Goal: Find contact information: Find contact information

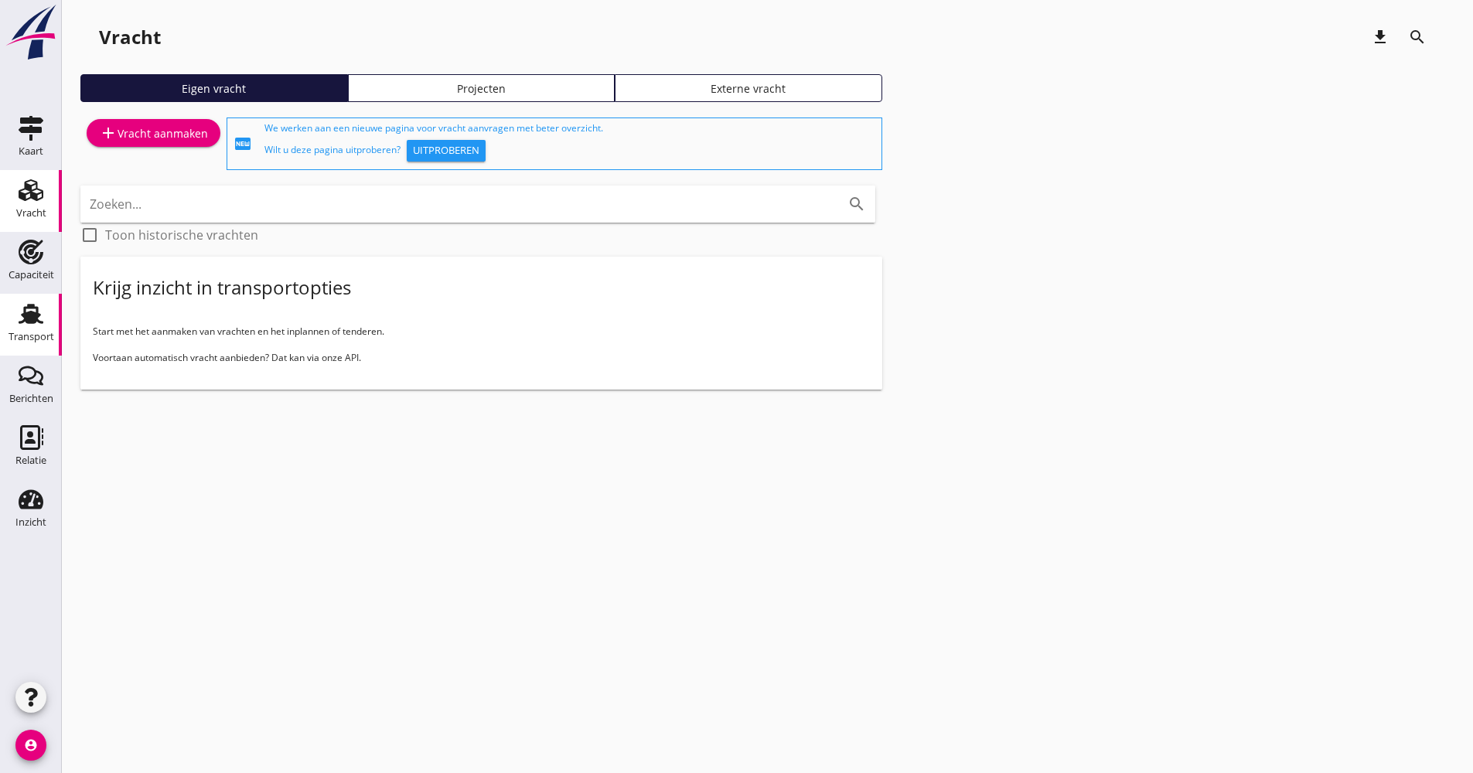
click at [14, 332] on div "Transport" at bounding box center [32, 337] width 46 height 10
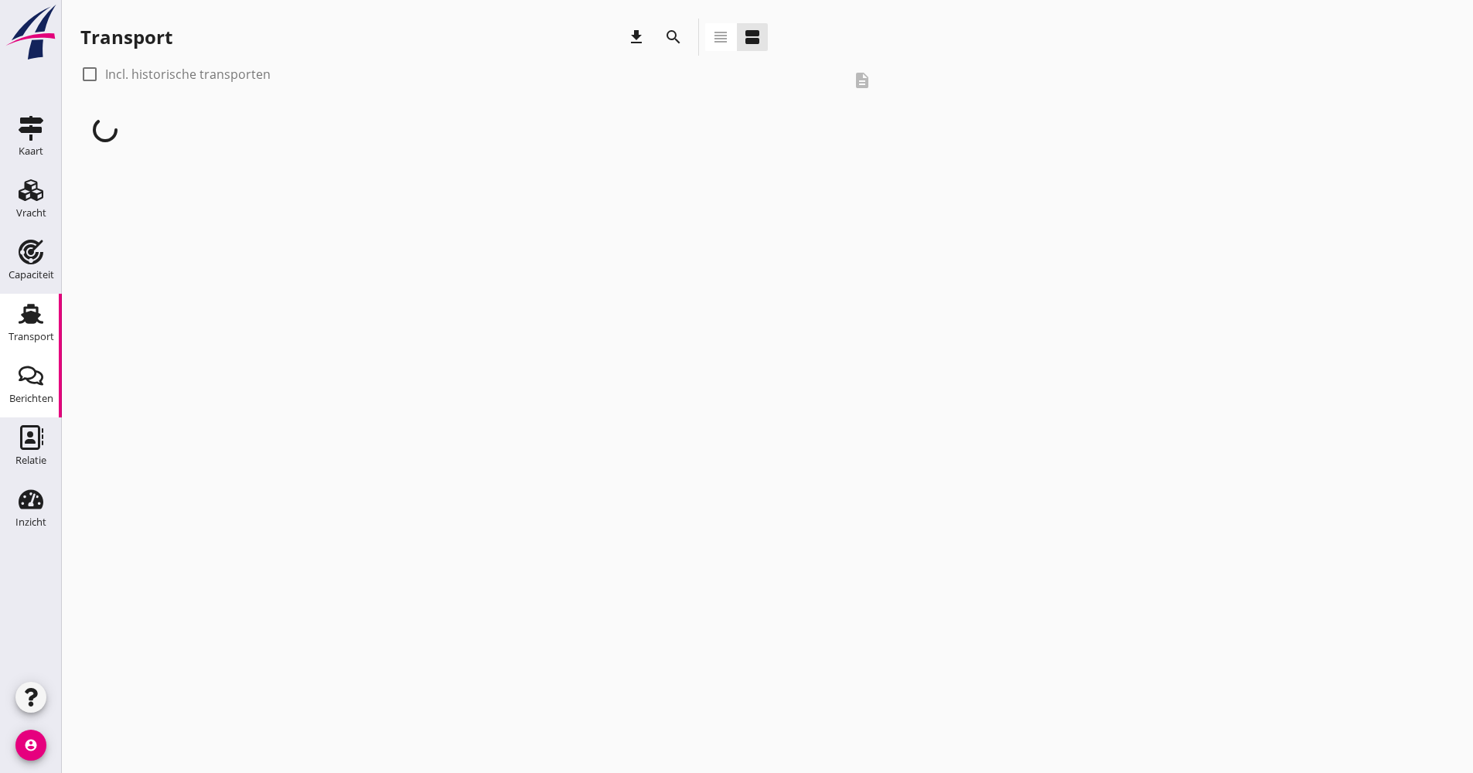
click at [35, 378] on icon "Berichten" at bounding box center [31, 375] width 25 height 25
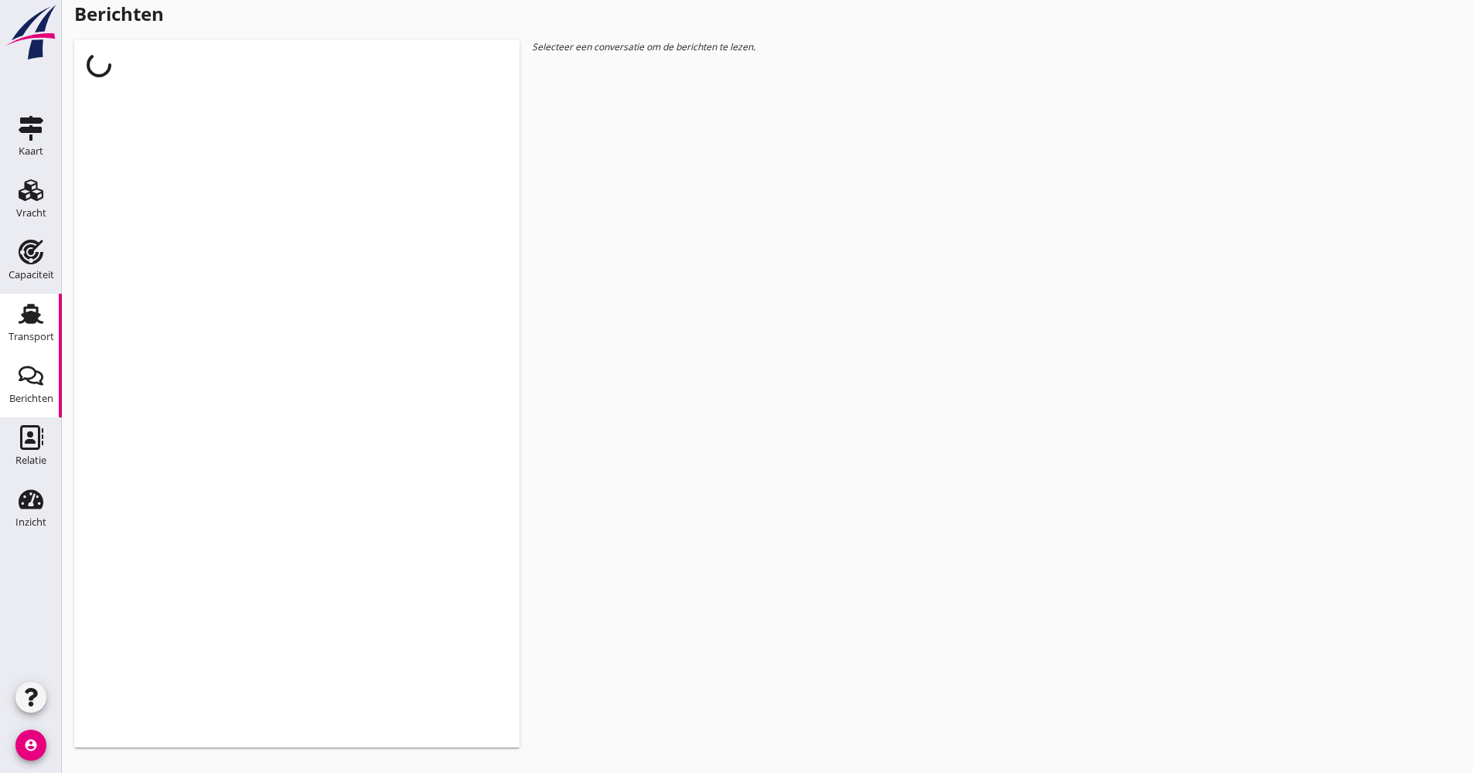
click at [41, 340] on div "Transport" at bounding box center [32, 337] width 46 height 10
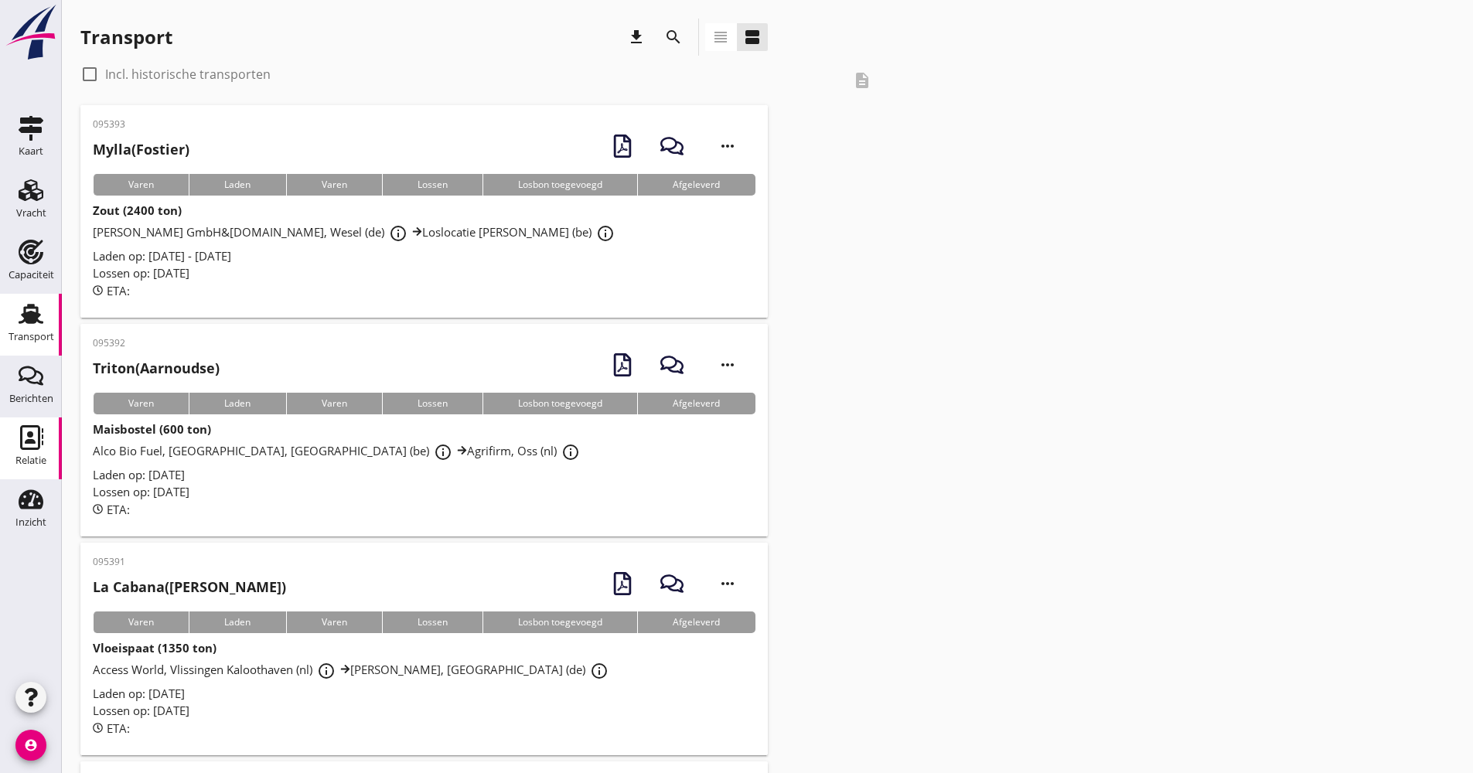
click at [49, 437] on div "Relatie" at bounding box center [30, 437] width 37 height 25
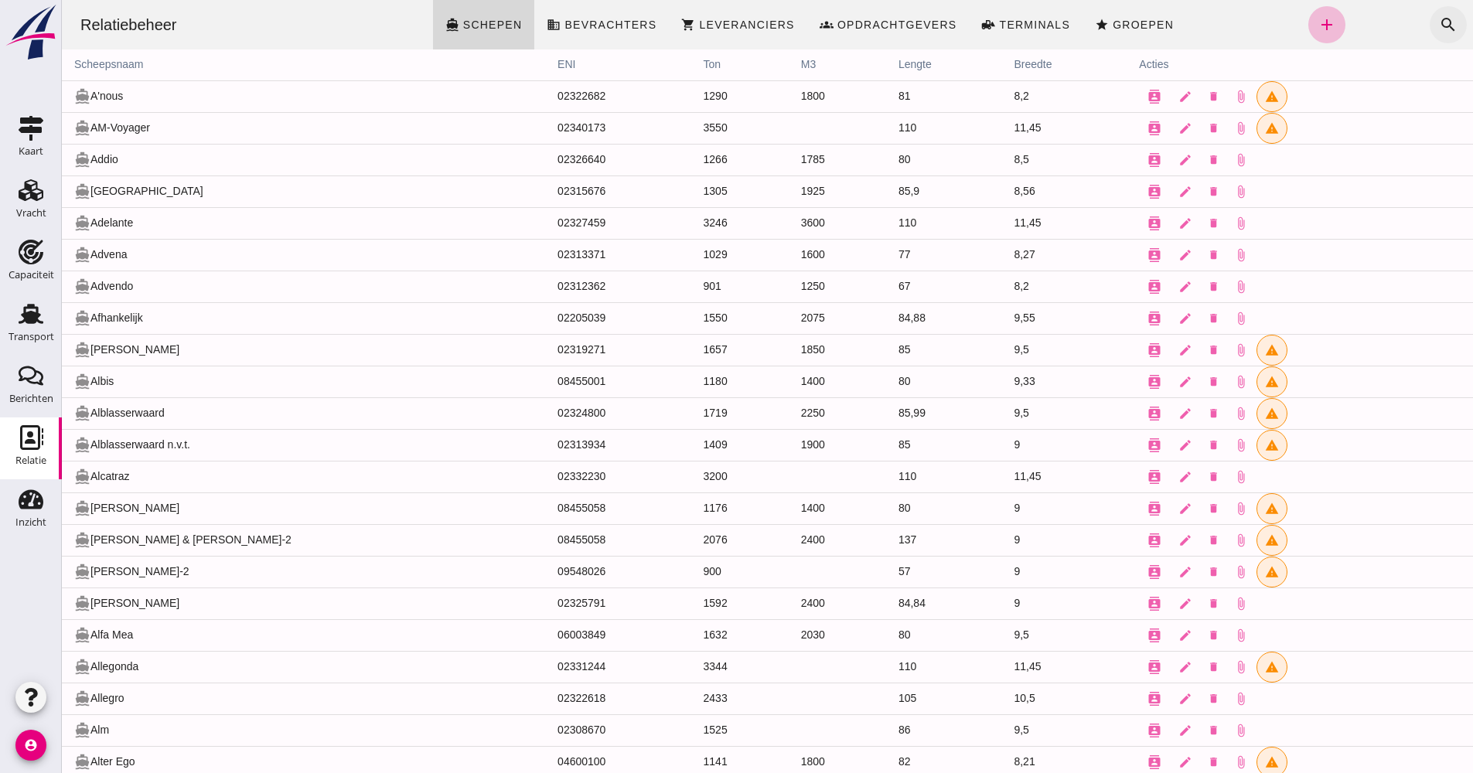
click at [1446, 29] on button "search" at bounding box center [1448, 24] width 37 height 37
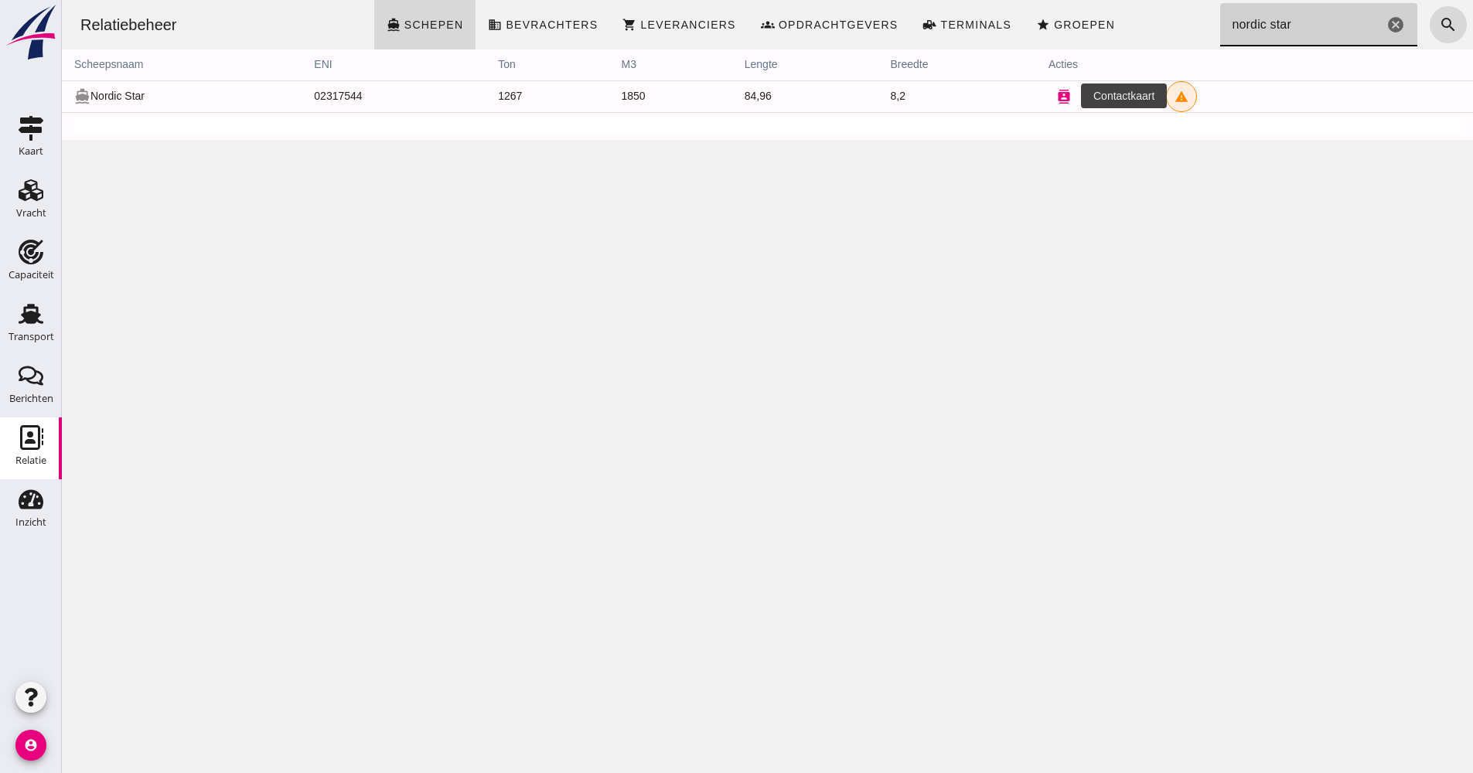
type input "nordic star"
click at [1057, 99] on icon "contacts" at bounding box center [1064, 97] width 14 height 14
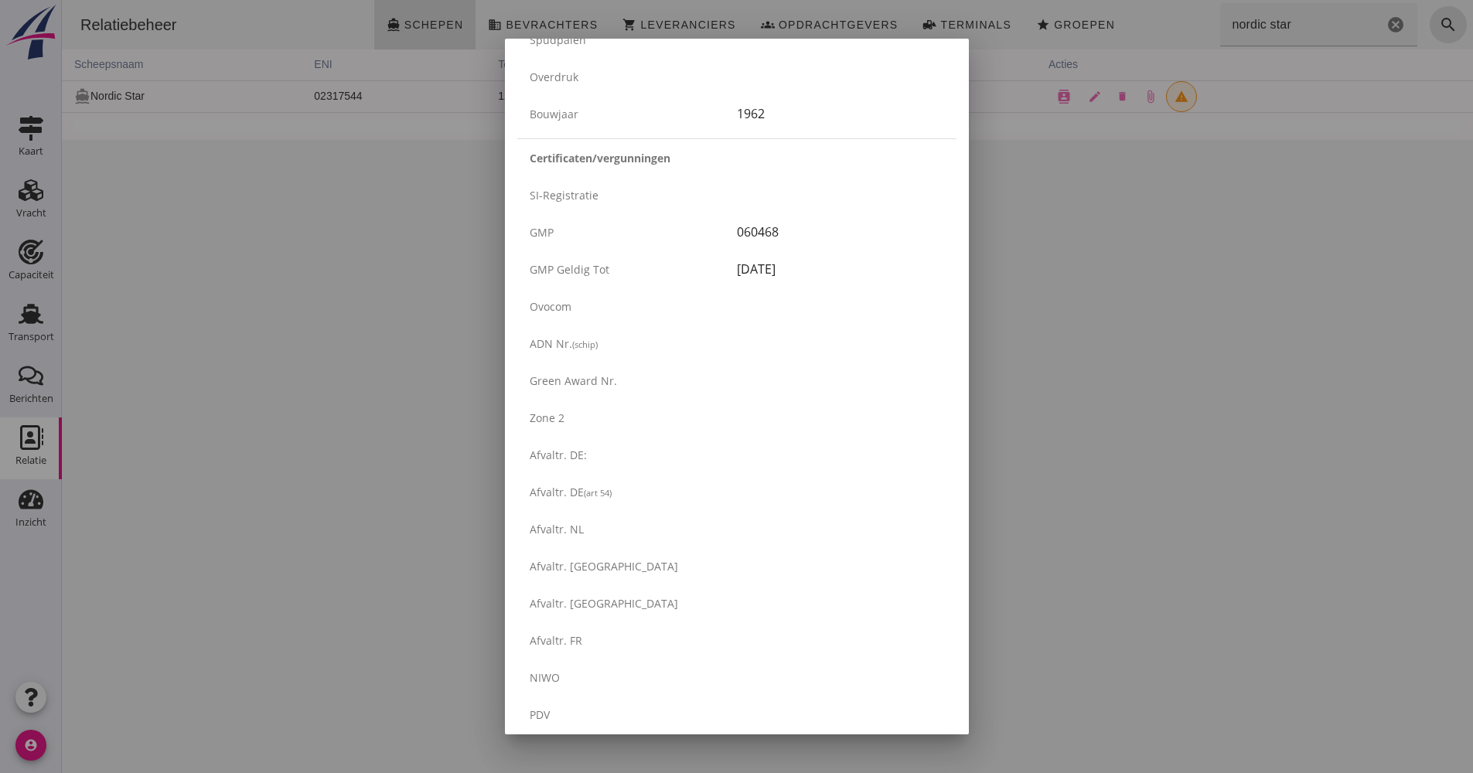
scroll to position [2446, 0]
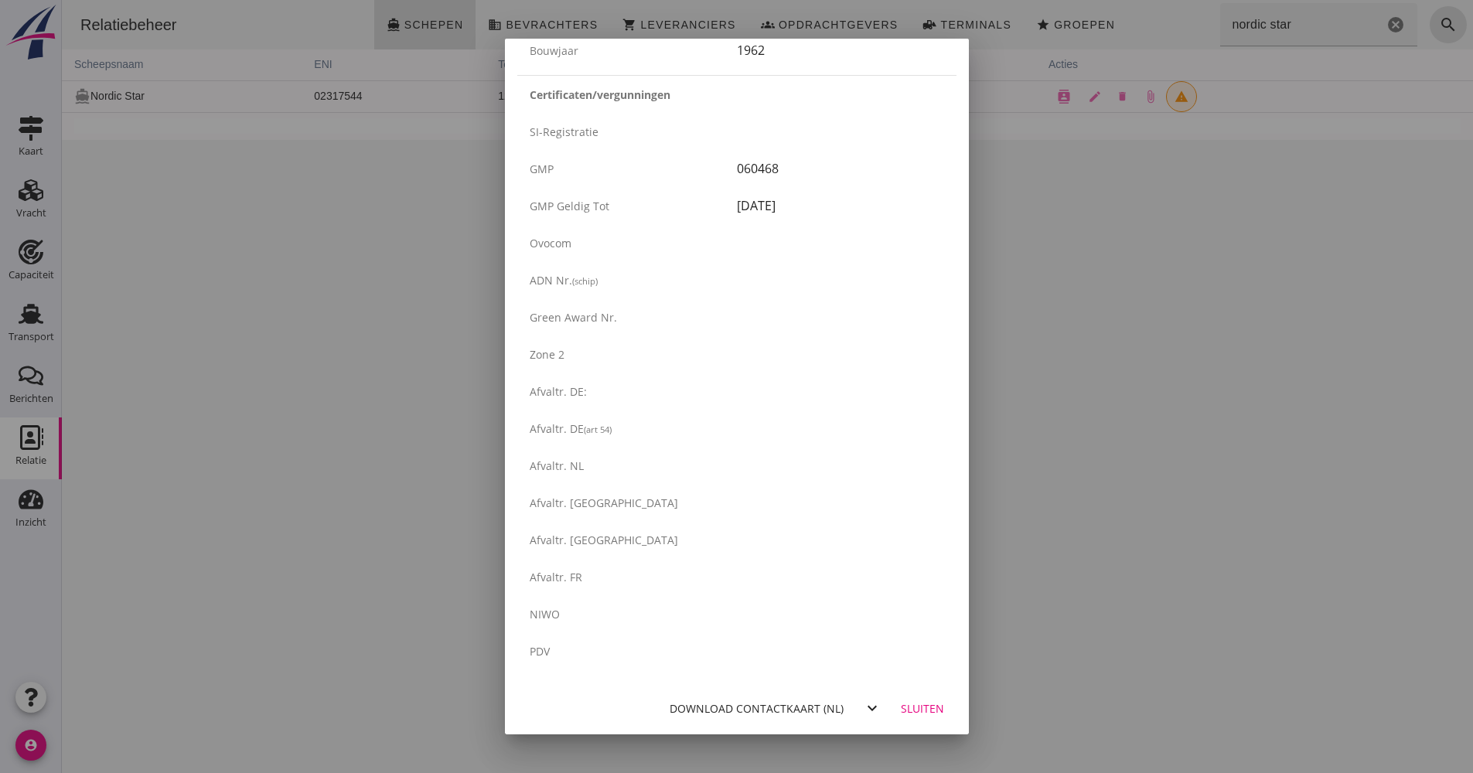
click at [711, 717] on button "Download contactkaart (nl)" at bounding box center [756, 708] width 187 height 28
click at [704, 707] on div "Download contactkaart (nl)" at bounding box center [757, 708] width 174 height 16
